Goal: Information Seeking & Learning: Learn about a topic

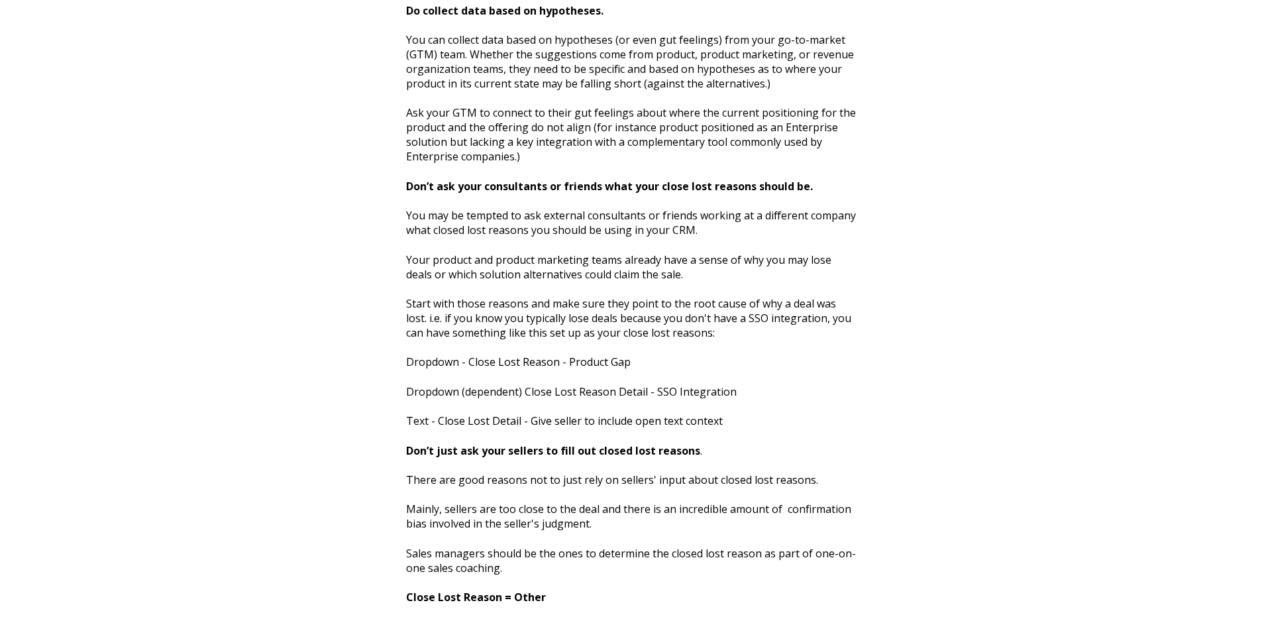
scroll to position [1199, 0]
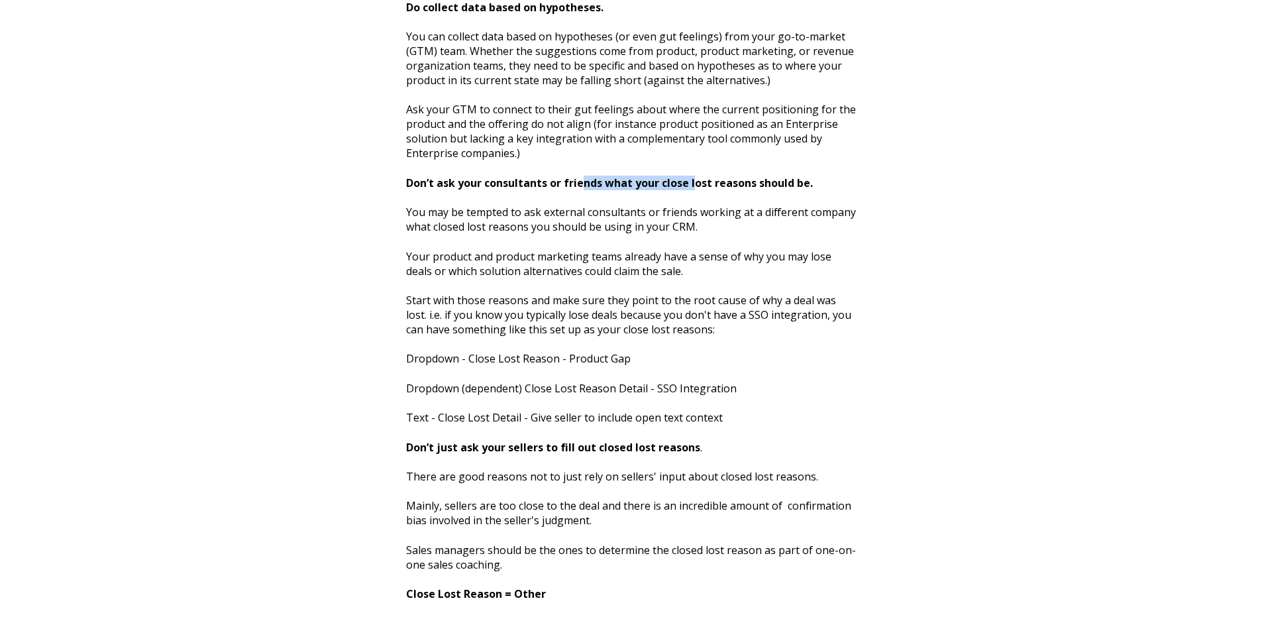
drag, startPoint x: 585, startPoint y: 180, endPoint x: 715, endPoint y: 182, distance: 129.9
click at [708, 182] on strong "Don’t ask your consultants or friends what your close lost reasons should be." at bounding box center [609, 183] width 407 height 15
click at [716, 182] on strong "Don’t ask your consultants or friends what your close lost reasons should be." at bounding box center [609, 183] width 407 height 15
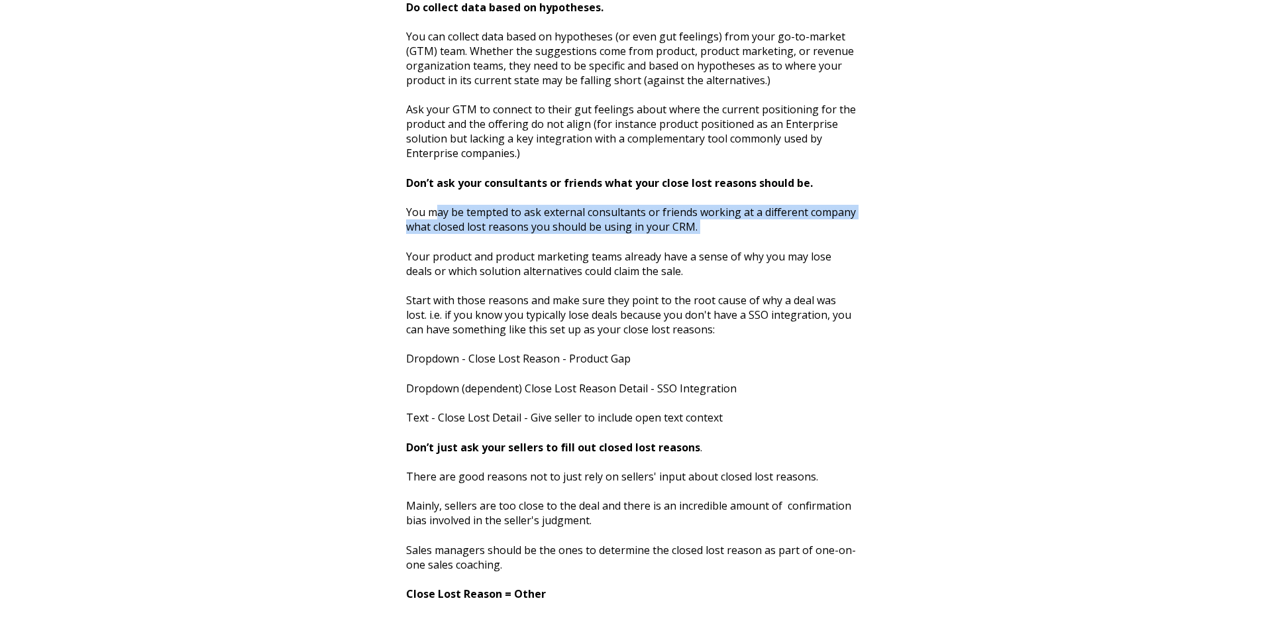
drag, startPoint x: 435, startPoint y: 211, endPoint x: 676, endPoint y: 261, distance: 246.3
click at [645, 257] on span "All companies collect closed lost reasons for their sales opportunities. Data c…" at bounding box center [631, 459] width 451 height 2401
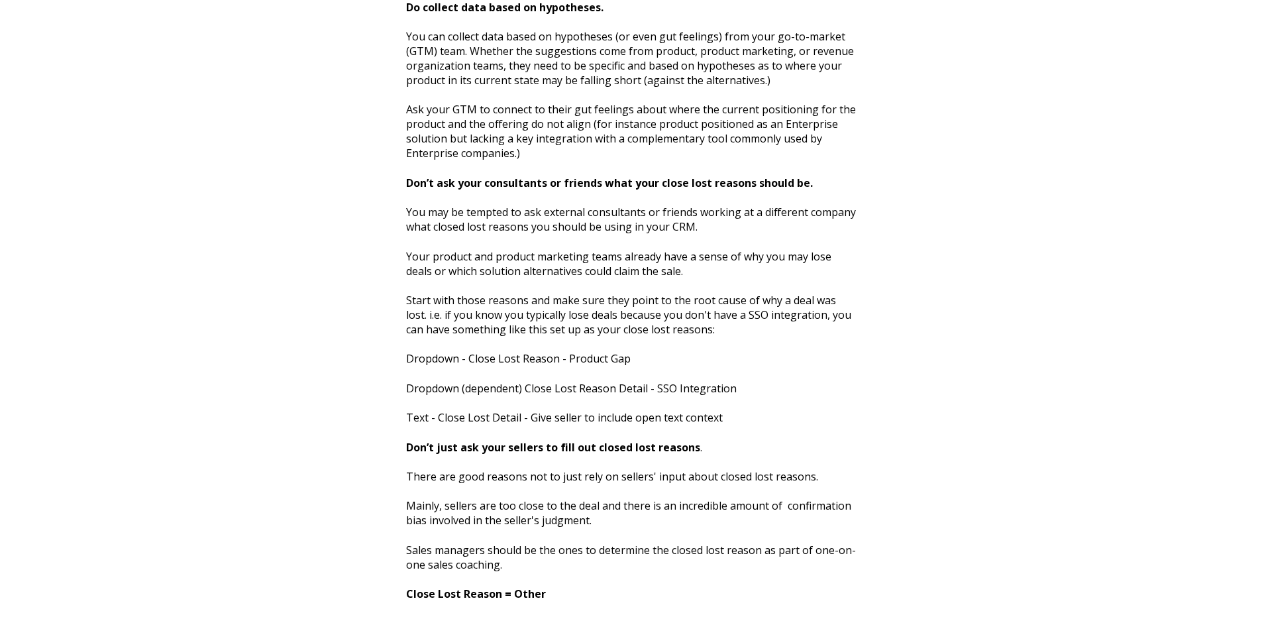
click at [699, 263] on p "Your product and product marketing teams already have a sense of why you may lo…" at bounding box center [631, 263] width 451 height 29
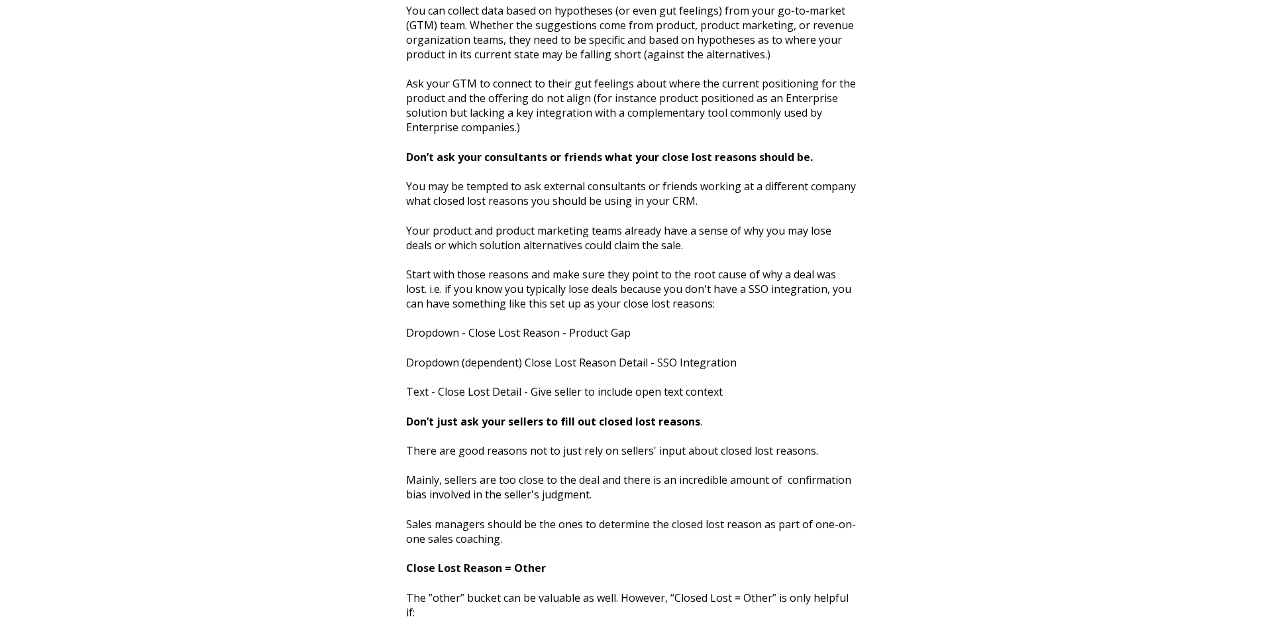
scroll to position [1227, 0]
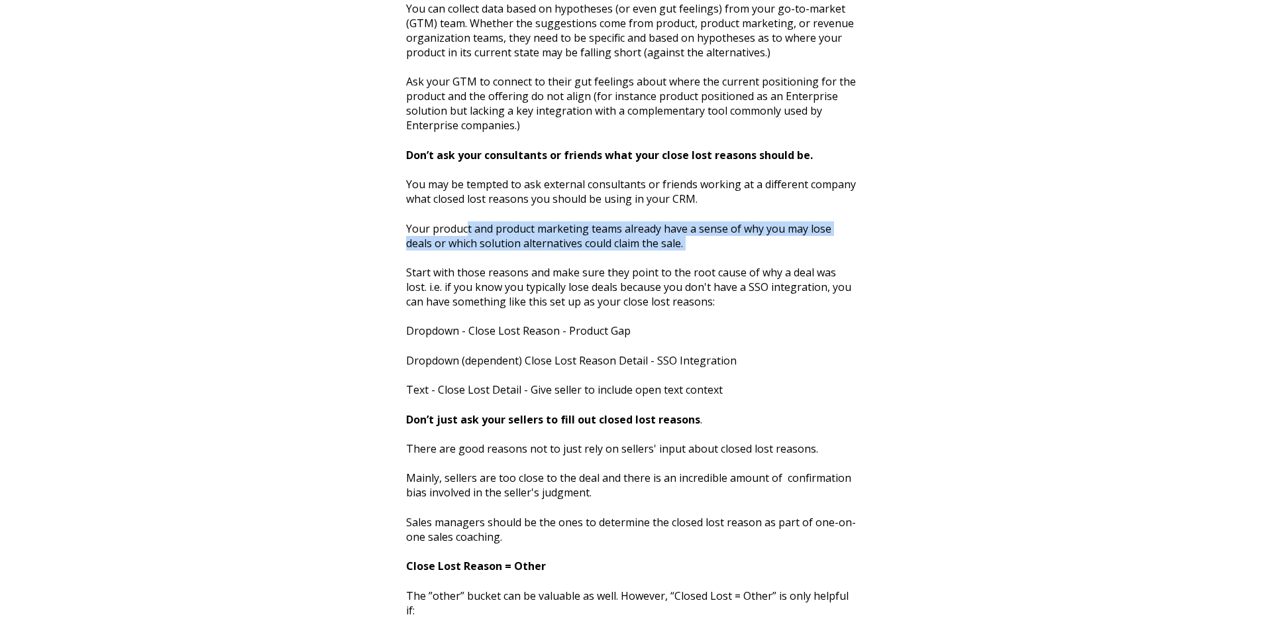
drag, startPoint x: 468, startPoint y: 226, endPoint x: 691, endPoint y: 270, distance: 227.0
click at [656, 265] on span "All companies collect closed lost reasons for their sales opportunities. Data c…" at bounding box center [631, 431] width 451 height 2401
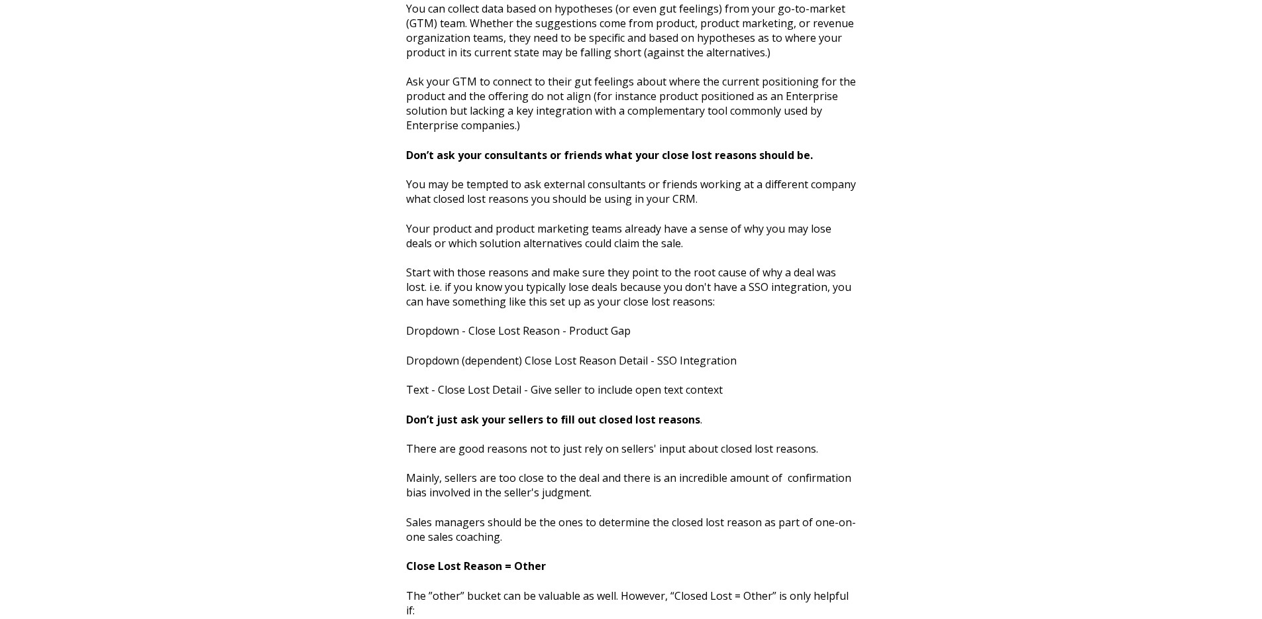
drag, startPoint x: 701, startPoint y: 271, endPoint x: 702, endPoint y: 283, distance: 11.9
click at [702, 271] on p "Start with those reasons and make sure they point to the root cause of why a de…" at bounding box center [631, 287] width 451 height 44
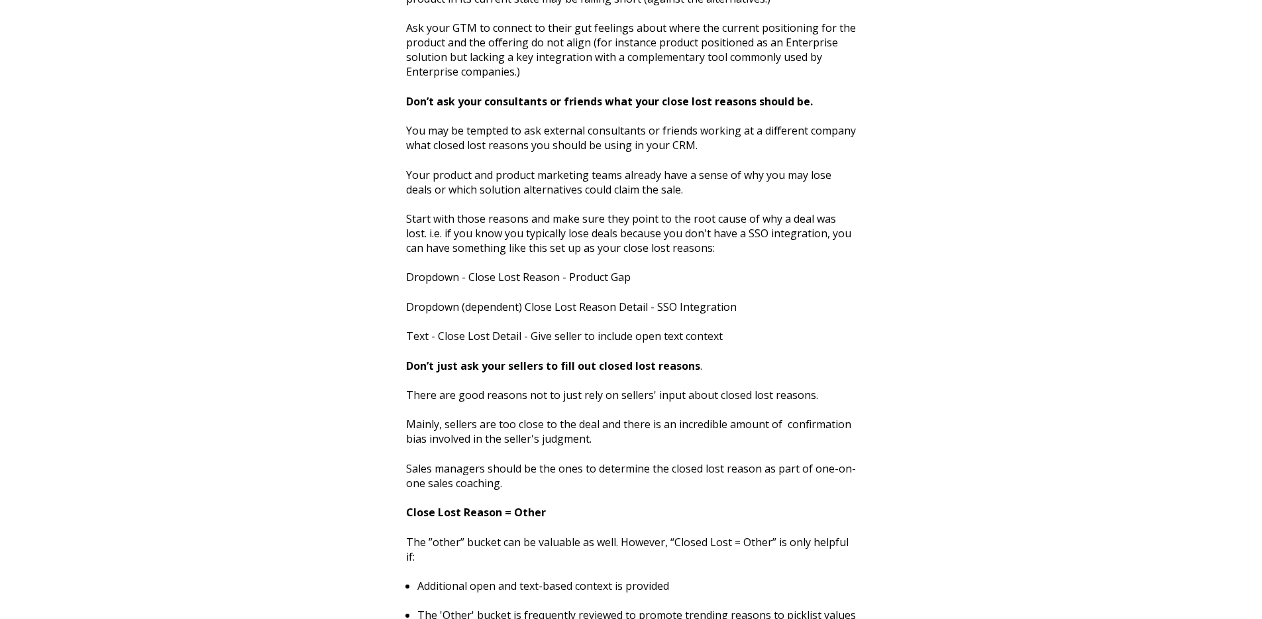
scroll to position [1306, 0]
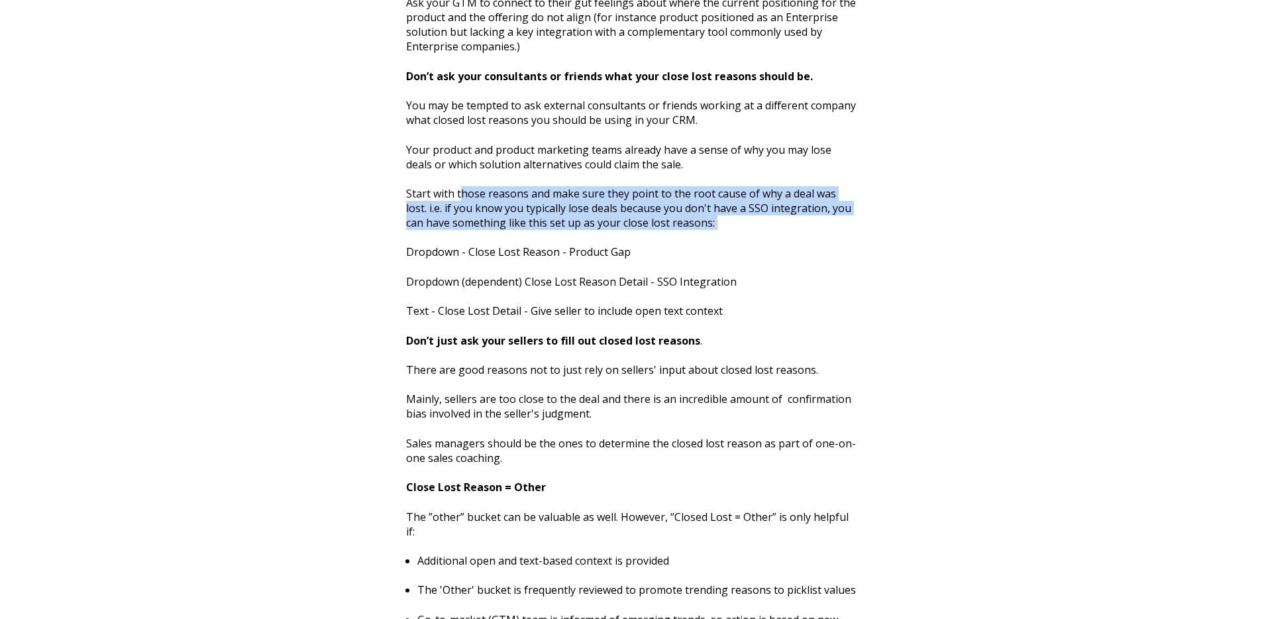
drag, startPoint x: 461, startPoint y: 195, endPoint x: 762, endPoint y: 255, distance: 307.5
click at [698, 251] on span "All companies collect closed lost reasons for their sales opportunities. Data c…" at bounding box center [631, 353] width 451 height 2401
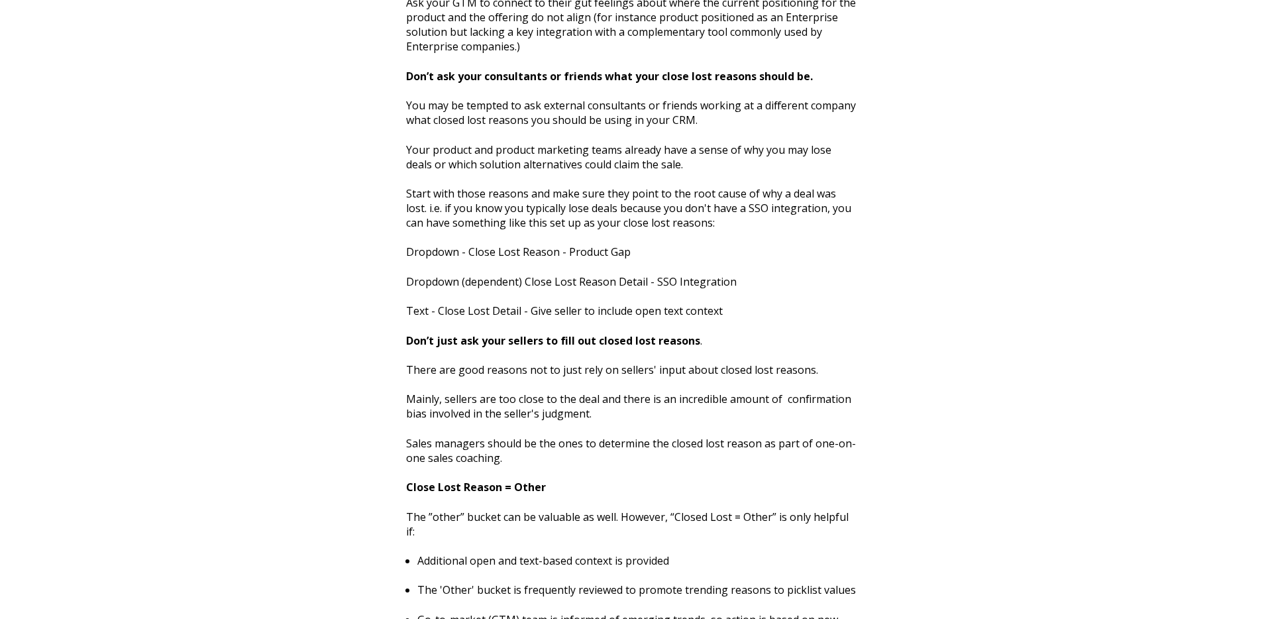
click at [763, 255] on p "Dropdown - Close Lost Reason - Product Gap" at bounding box center [631, 252] width 451 height 15
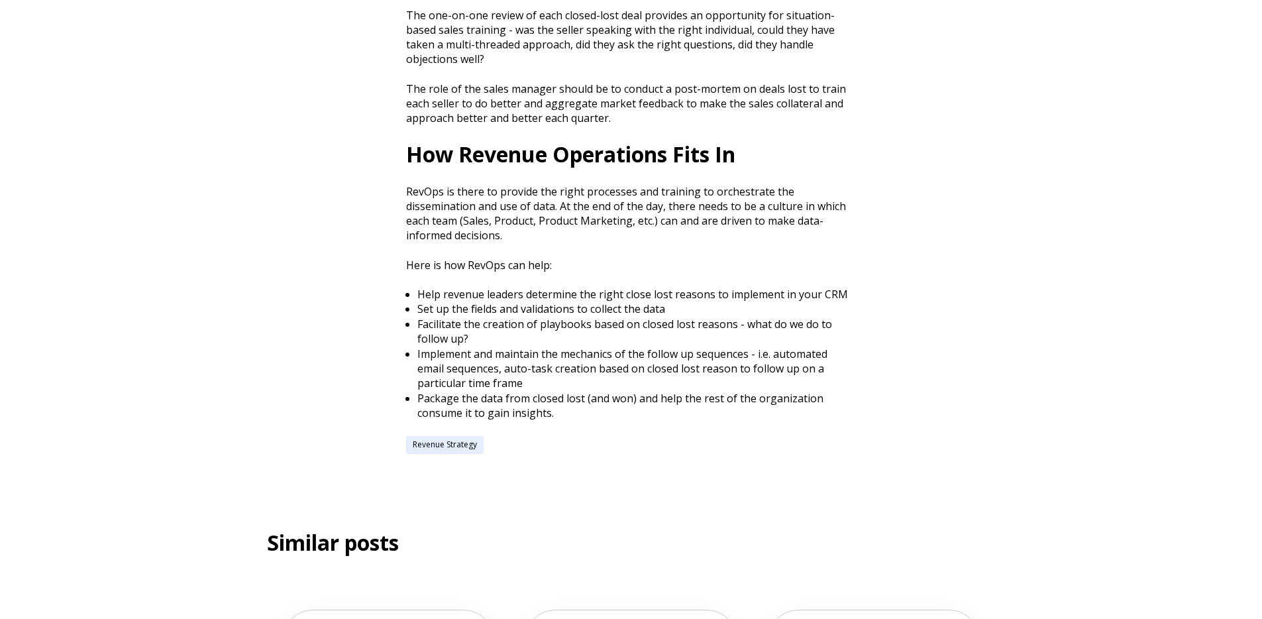
scroll to position [2525, 0]
